Goal: Task Accomplishment & Management: Use online tool/utility

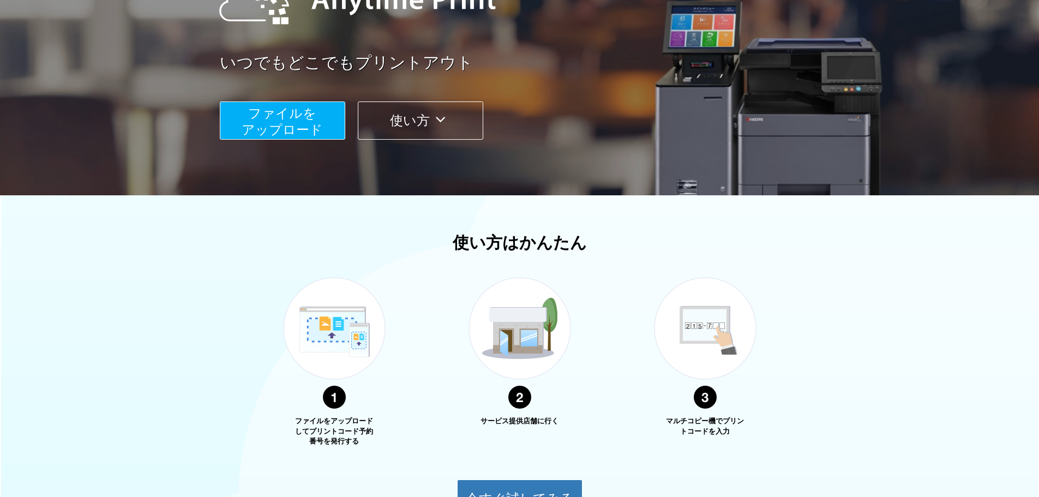
scroll to position [60, 0]
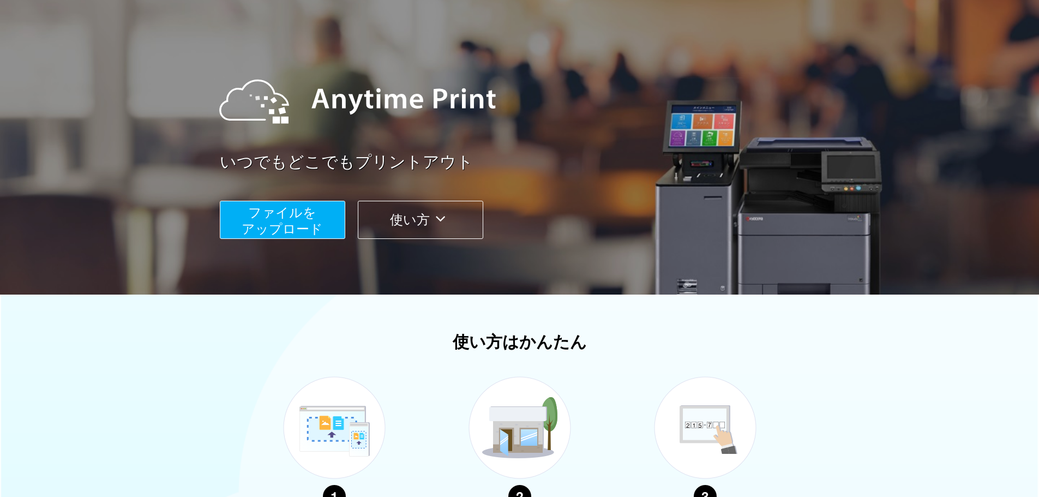
click at [287, 226] on span "ファイルを ​​アップロード" at bounding box center [282, 220] width 81 height 31
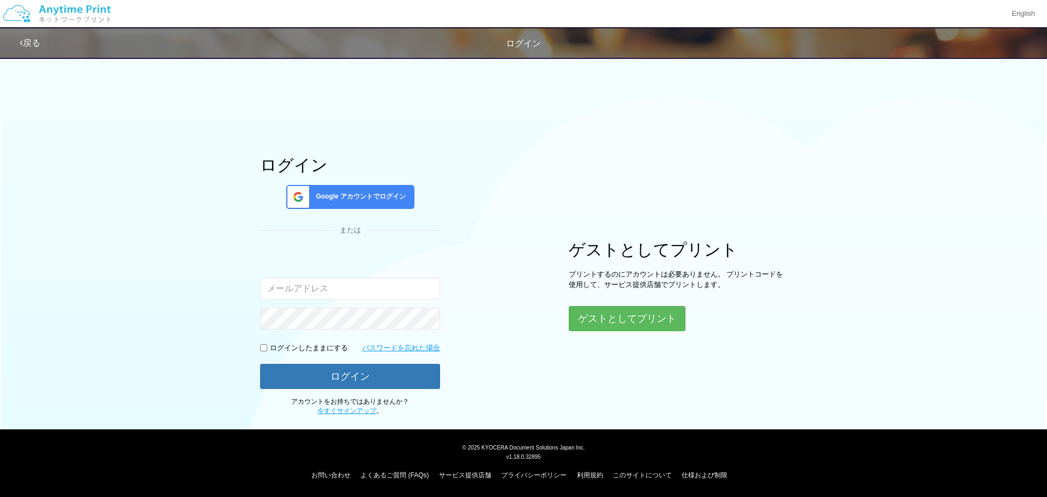
click at [365, 200] on span "Google アカウントでログイン" at bounding box center [358, 196] width 94 height 9
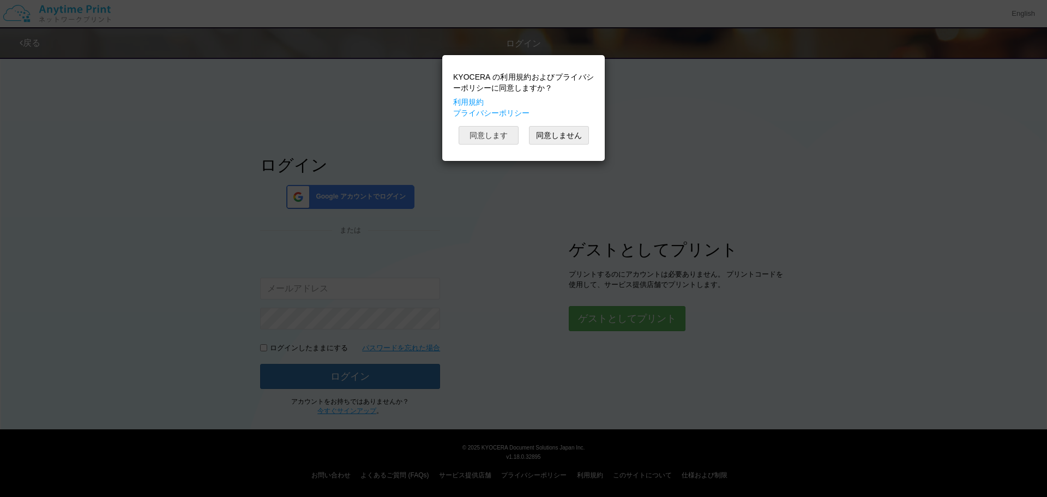
click at [500, 129] on button "同意します" at bounding box center [489, 135] width 60 height 19
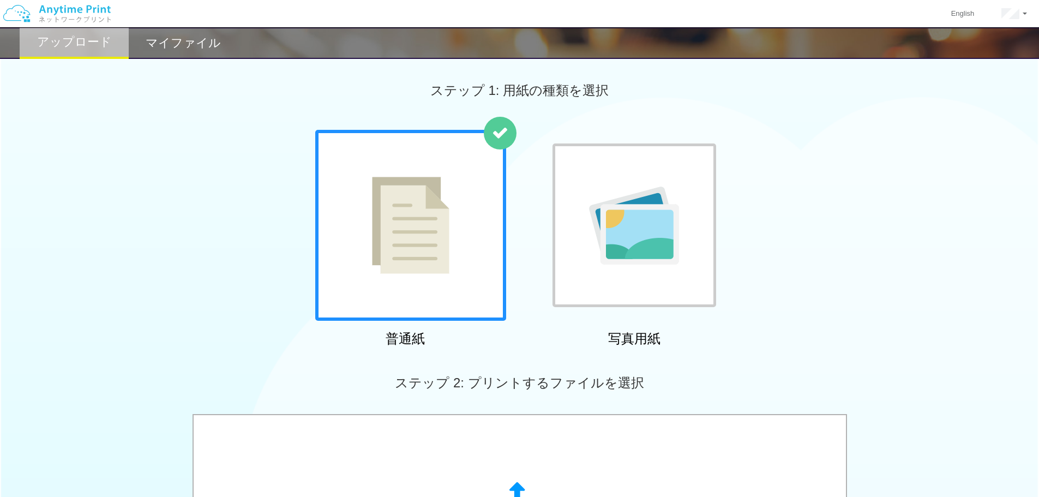
click at [409, 227] on img at bounding box center [410, 225] width 77 height 97
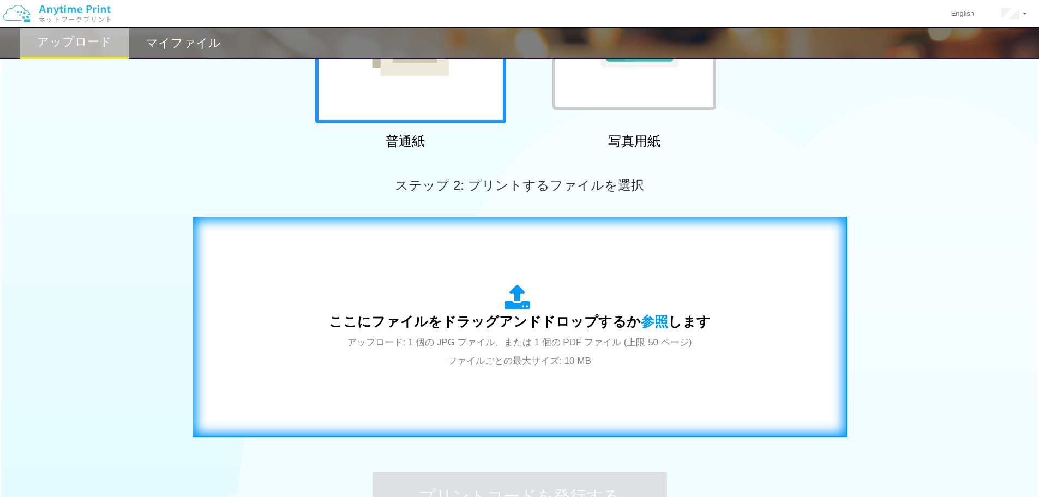
scroll to position [218, 0]
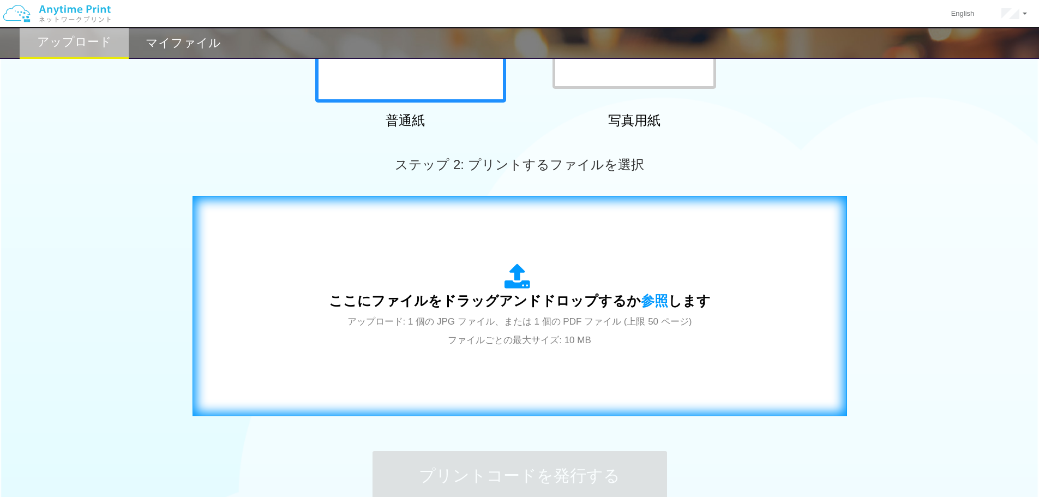
click at [567, 286] on div "ここにファイルをドラッグアンドドロップするか 参照 します アップロード: 1 個の JPG ファイル、または 1 個の PDF ファイル (上限 50 ペー…" at bounding box center [520, 305] width 382 height 85
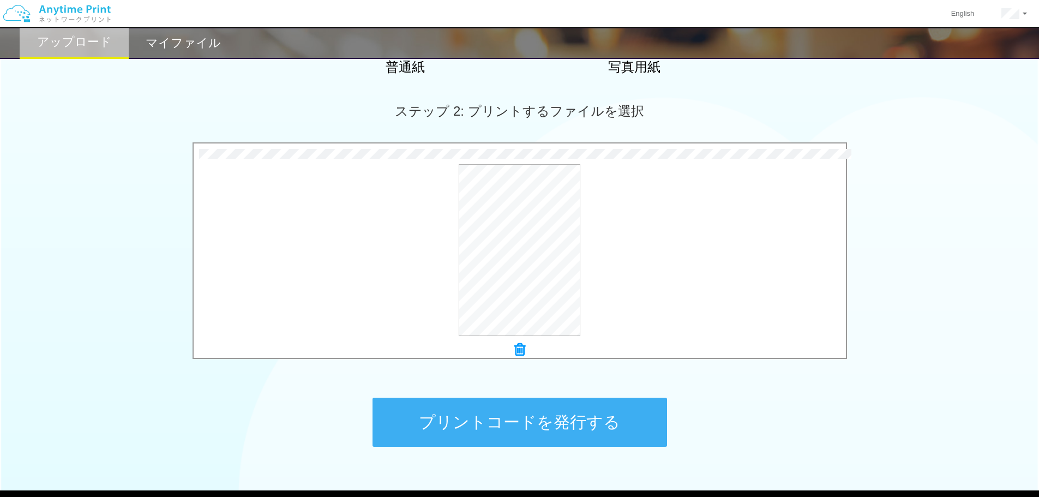
scroll to position [273, 0]
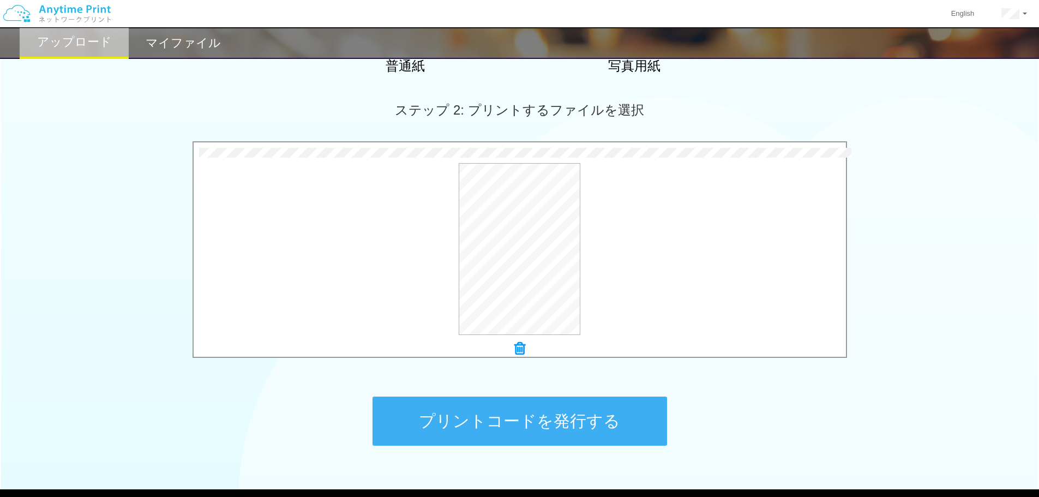
click at [572, 423] on button "プリントコードを発行する" at bounding box center [520, 421] width 295 height 49
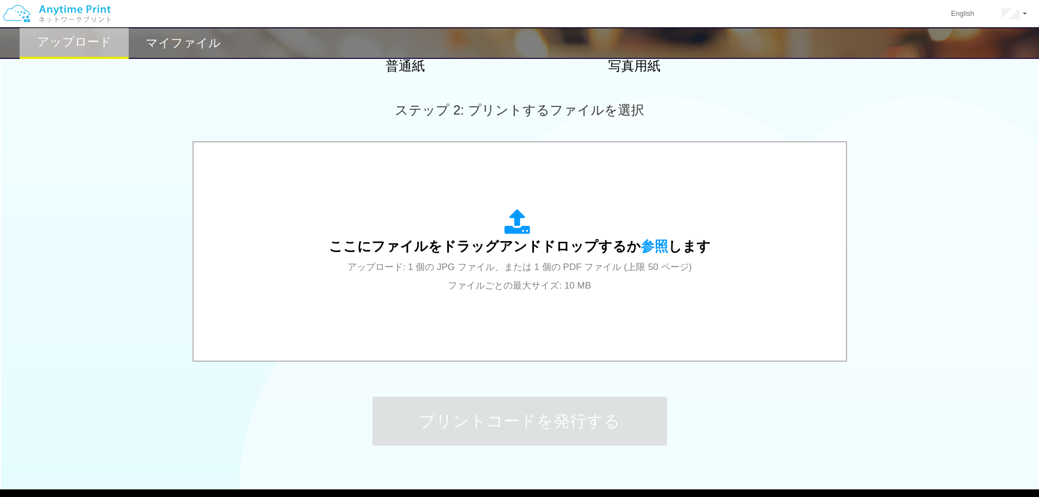
scroll to position [0, 0]
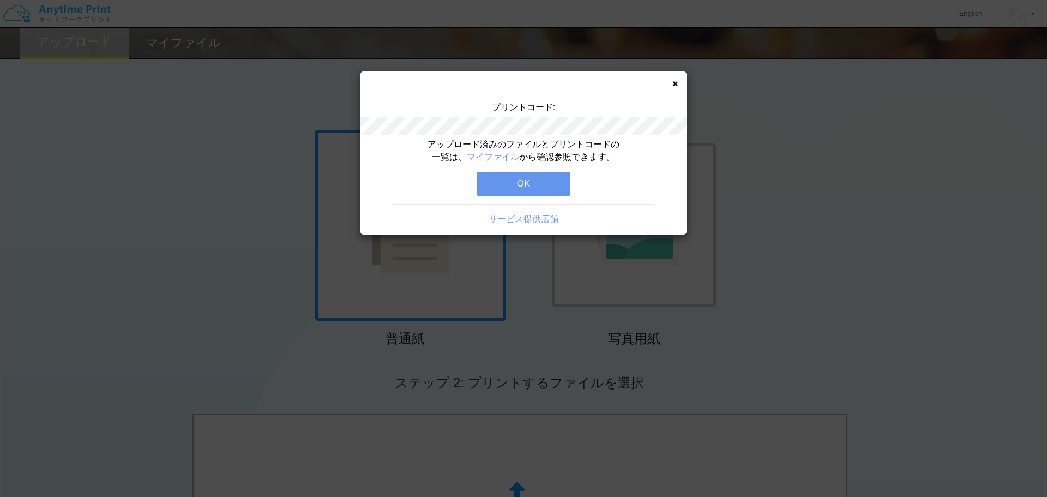
click at [538, 181] on button "OK" at bounding box center [524, 184] width 94 height 24
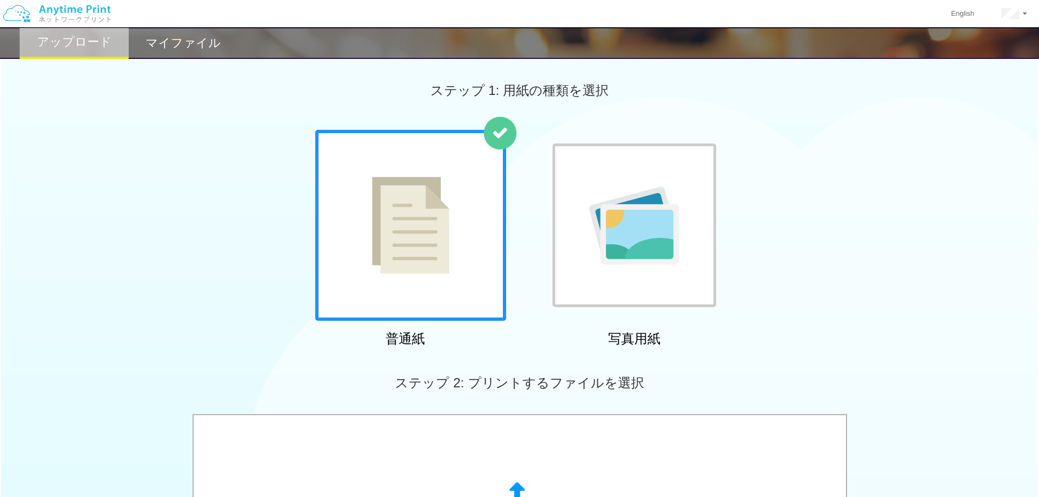
click at [148, 45] on h2 "マイファイル" at bounding box center [183, 43] width 75 height 13
